Goal: Task Accomplishment & Management: Complete application form

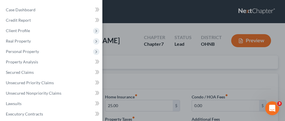
scroll to position [108, 0]
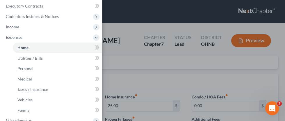
click at [115, 25] on div "Case Dashboard Payments Invoices Payments Payments Credit Report Client Profile" at bounding box center [142, 60] width 285 height 121
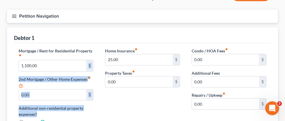
drag, startPoint x: 95, startPoint y: 61, endPoint x: 64, endPoint y: 139, distance: 83.8
click at [64, 121] on html "Home New Case Client Portal Directory Cases Fairmax Law [PERSON_NAME][EMAIL_ADD…" at bounding box center [142, 83] width 285 height 258
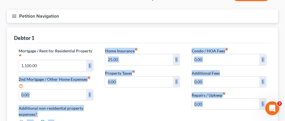
scroll to position [119, 0]
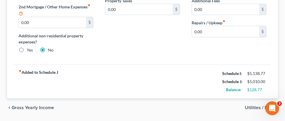
click at [131, 63] on div "Mortgage / Rent for Residential Property fiber_manual_record 1,100.00 $ 2nd Mor…" at bounding box center [142, 18] width 257 height 94
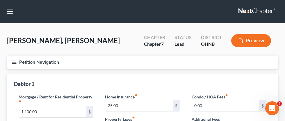
click at [19, 64] on button "Petition Navigation" at bounding box center [142, 62] width 271 height 13
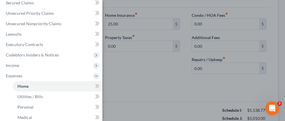
scroll to position [170, 0]
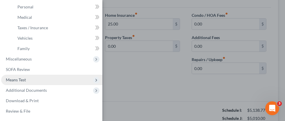
click at [24, 80] on span "Means Test" at bounding box center [16, 80] width 20 height 5
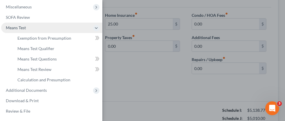
scroll to position [149, 0]
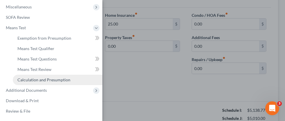
click at [60, 80] on span "Calculation and Presumption" at bounding box center [43, 80] width 53 height 5
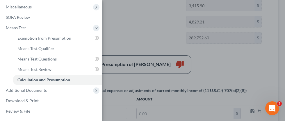
scroll to position [138, 0]
click at [130, 21] on div "Case Dashboard Payments Invoices Payments Payments Credit Report Client Profile" at bounding box center [142, 60] width 285 height 121
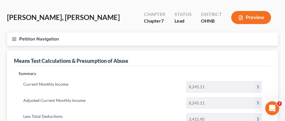
scroll to position [27, 0]
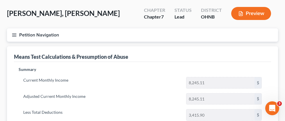
click at [17, 34] on button "Petition Navigation" at bounding box center [142, 34] width 271 height 13
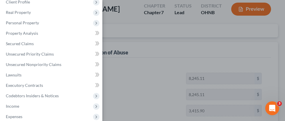
scroll to position [28, 0]
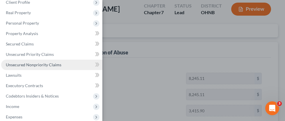
click at [54, 64] on span "Unsecured Nonpriority Claims" at bounding box center [33, 64] width 55 height 5
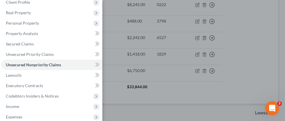
scroll to position [394, 0]
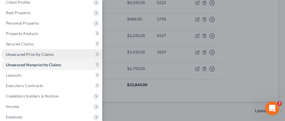
click at [33, 54] on span "Unsecured Priority Claims" at bounding box center [30, 54] width 48 height 5
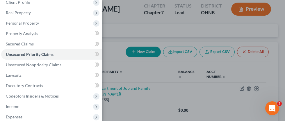
scroll to position [33, 0]
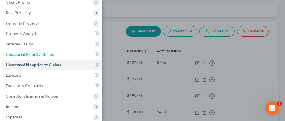
scroll to position [18, 0]
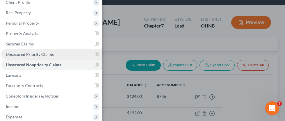
click at [31, 55] on span "Unsecured Priority Claims" at bounding box center [30, 54] width 48 height 5
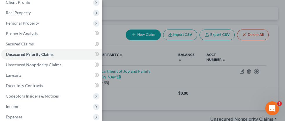
scroll to position [49, 0]
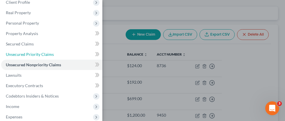
scroll to position [18, 0]
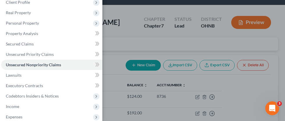
click at [157, 39] on div "Case Dashboard Payments Invoices Payments Payments Credit Report Client Profile" at bounding box center [142, 60] width 285 height 121
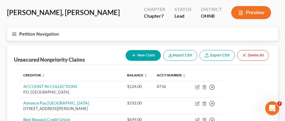
scroll to position [28, 0]
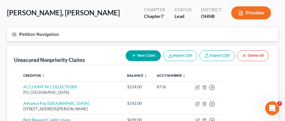
click at [18, 32] on button "Petition Navigation" at bounding box center [142, 34] width 271 height 13
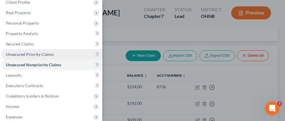
click at [33, 54] on span "Unsecured Priority Claims" at bounding box center [30, 54] width 48 height 5
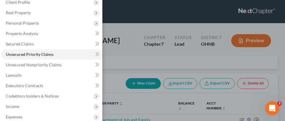
click at [126, 49] on div "Case Dashboard Payments Invoices Payments Payments Credit Report Client Profile" at bounding box center [142, 60] width 285 height 121
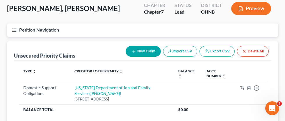
scroll to position [35, 0]
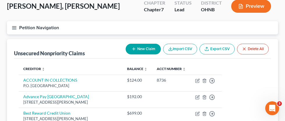
scroll to position [28, 0]
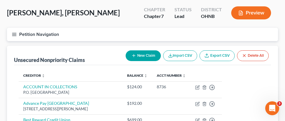
click at [16, 32] on icon "button" at bounding box center [14, 34] width 5 height 5
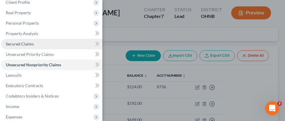
click at [31, 43] on span "Secured Claims" at bounding box center [20, 44] width 28 height 5
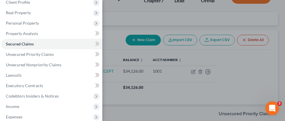
scroll to position [44, 0]
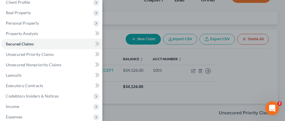
click at [176, 89] on div "Case Dashboard Payments Invoices Payments Payments Credit Report Client Profile" at bounding box center [142, 60] width 285 height 121
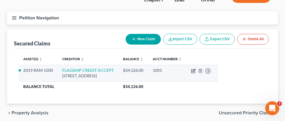
click at [195, 71] on icon "button" at bounding box center [193, 70] width 3 height 3
select select "45"
select select "2"
select select "0"
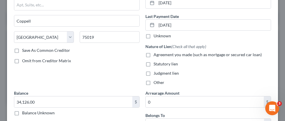
scroll to position [0, 0]
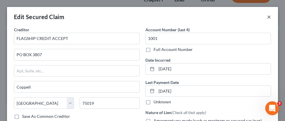
click at [268, 14] on button "×" at bounding box center [269, 16] width 4 height 7
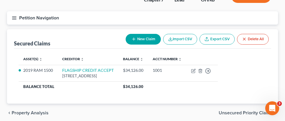
click at [14, 18] on line "button" at bounding box center [14, 18] width 4 height 0
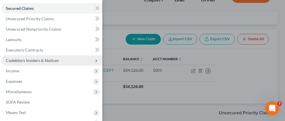
scroll to position [65, 0]
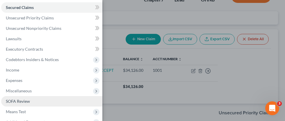
click at [37, 102] on link "SOFA Review" at bounding box center [51, 101] width 101 height 10
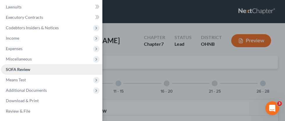
scroll to position [97, 0]
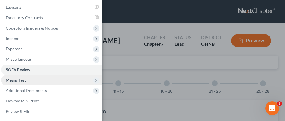
click at [25, 79] on span "Means Test" at bounding box center [16, 80] width 20 height 5
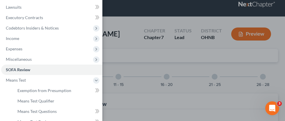
scroll to position [7, 0]
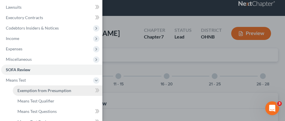
click at [75, 92] on link "Exemption from Presumption" at bounding box center [57, 91] width 89 height 10
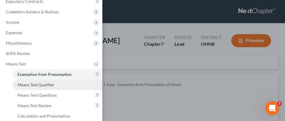
scroll to position [121, 0]
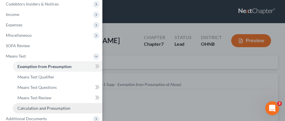
click at [48, 108] on span "Calculation and Presumption" at bounding box center [43, 108] width 53 height 5
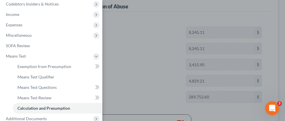
scroll to position [78, 0]
click at [136, 51] on div "Case Dashboard Payments Invoices Payments Payments Credit Report Client Profile" at bounding box center [142, 60] width 285 height 121
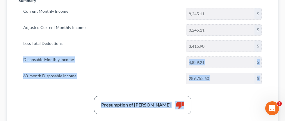
scroll to position [97, 0]
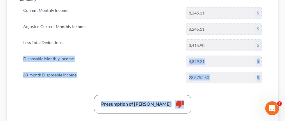
drag, startPoint x: 17, startPoint y: 54, endPoint x: 214, endPoint y: 114, distance: 206.0
click at [214, 114] on div "Summary Current Monthly Income 8,245.11 $ Adjusted Current Monthly Income 8,245…" at bounding box center [142, 85] width 253 height 177
click at [218, 78] on input "289,752.60" at bounding box center [220, 77] width 68 height 11
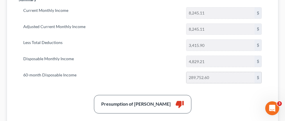
drag, startPoint x: 218, startPoint y: 78, endPoint x: 187, endPoint y: 77, distance: 30.2
click at [187, 77] on input "289,752.60" at bounding box center [220, 77] width 68 height 11
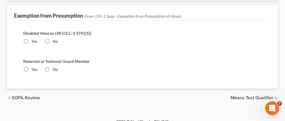
scroll to position [68, 0]
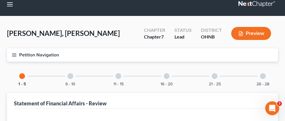
click at [18, 55] on button "Petition Navigation" at bounding box center [142, 54] width 271 height 13
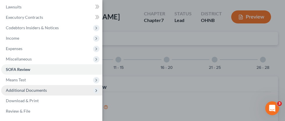
scroll to position [23, 0]
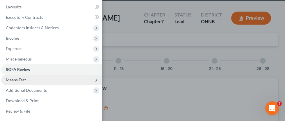
click at [17, 81] on span "Means Test" at bounding box center [16, 80] width 20 height 5
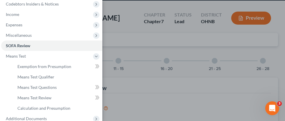
scroll to position [121, 0]
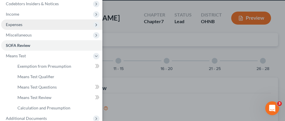
click at [18, 26] on span "Expenses" at bounding box center [14, 24] width 17 height 5
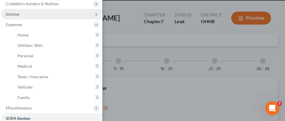
click at [17, 15] on span "Income" at bounding box center [12, 14] width 13 height 5
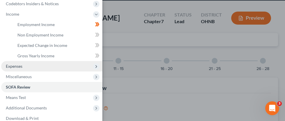
click at [23, 65] on span "Expenses" at bounding box center [51, 66] width 101 height 10
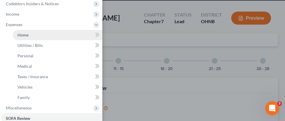
click at [23, 36] on span "Home" at bounding box center [22, 35] width 11 height 5
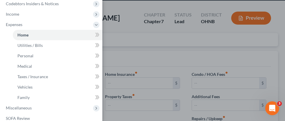
scroll to position [9, 0]
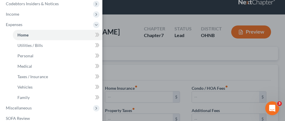
type input "1,100.00"
type input "0.00"
radio input "true"
type input "25.00"
type input "0.00"
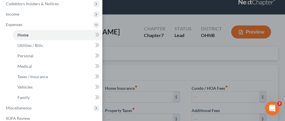
type input "0.00"
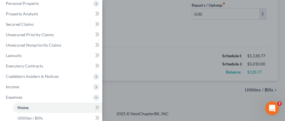
scroll to position [45, 0]
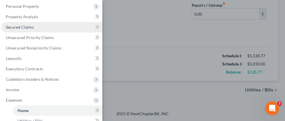
click at [26, 30] on link "Secured Claims" at bounding box center [51, 27] width 101 height 10
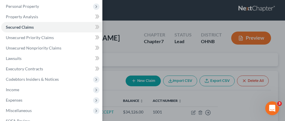
scroll to position [3, 0]
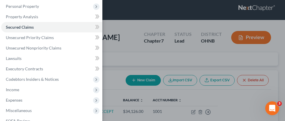
click at [131, 62] on div "Case Dashboard Payments Invoices Payments Payments Credit Report Client Profile" at bounding box center [142, 60] width 285 height 121
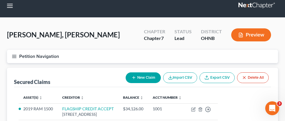
scroll to position [0, 0]
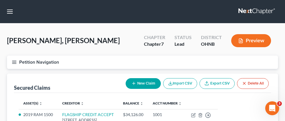
click at [14, 64] on icon "button" at bounding box center [14, 62] width 5 height 5
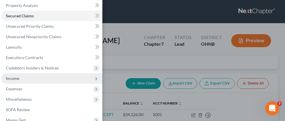
scroll to position [53, 0]
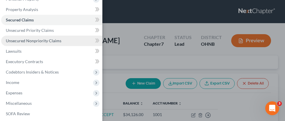
click at [54, 39] on span "Unsecured Nonpriority Claims" at bounding box center [33, 40] width 55 height 5
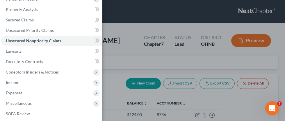
click at [144, 59] on div "Case Dashboard Payments Invoices Payments Payments Credit Report Client Profile" at bounding box center [142, 60] width 285 height 121
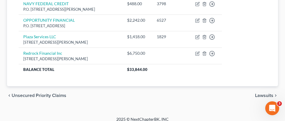
scroll to position [415, 0]
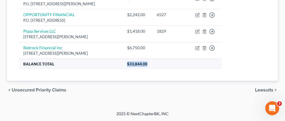
drag, startPoint x: 123, startPoint y: 65, endPoint x: 153, endPoint y: 64, distance: 30.5
click at [153, 64] on tr "Balance Total $33,844.00" at bounding box center [120, 64] width 203 height 10
copy tr "$33,844.00"
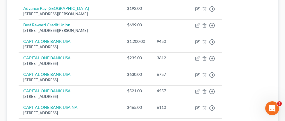
scroll to position [0, 0]
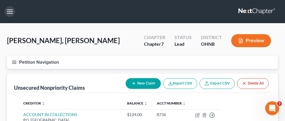
click at [11, 12] on button "button" at bounding box center [10, 11] width 10 height 10
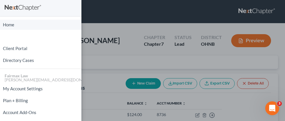
click at [13, 20] on link "Home" at bounding box center [40, 25] width 81 height 10
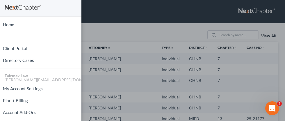
click at [163, 23] on div "Home New Case Client Portal Directory Cases Fairmax Law [PERSON_NAME][EMAIL_ADD…" at bounding box center [142, 60] width 285 height 121
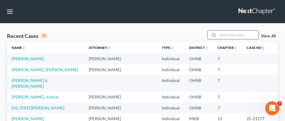
click at [226, 37] on input "search" at bounding box center [238, 35] width 41 height 8
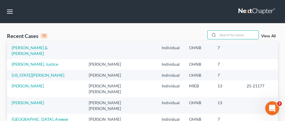
scroll to position [33, 0]
click at [229, 32] on input "search" at bounding box center [238, 35] width 41 height 8
paste input "24-10255"
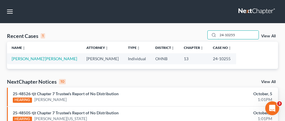
scroll to position [0, 0]
type input "24-10255"
click at [266, 37] on link "View All" at bounding box center [268, 36] width 15 height 4
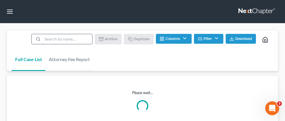
click at [73, 37] on input "search" at bounding box center [67, 39] width 50 height 10
paste input "24-10255"
type input "24-10255"
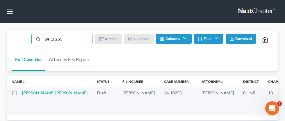
click at [37, 96] on link "[PERSON_NAME]'[PERSON_NAME]" at bounding box center [54, 93] width 65 height 5
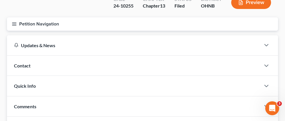
scroll to position [50, 0]
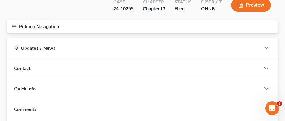
click at [14, 24] on icon "button" at bounding box center [14, 26] width 5 height 5
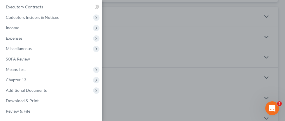
scroll to position [82, 0]
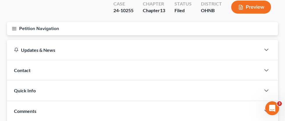
scroll to position [49, 0]
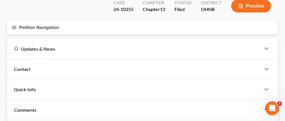
click at [15, 25] on icon "button" at bounding box center [14, 27] width 5 height 5
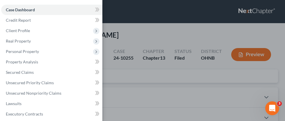
scroll to position [0, 0]
